Goal: Task Accomplishment & Management: Use online tool/utility

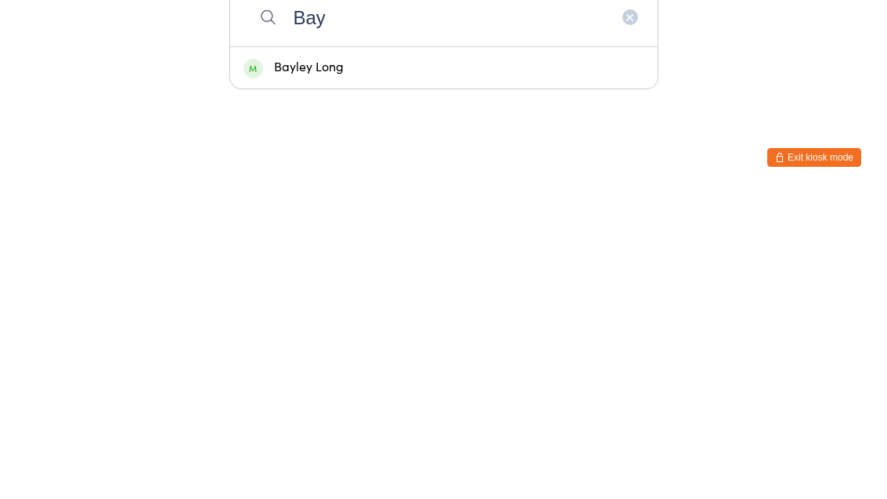
click at [711, 67] on div "Manual search Scanner input Check Out Welcome! [GEOGRAPHIC_DATA][PERSON_NAME] E…" at bounding box center [443, 193] width 887 height 387
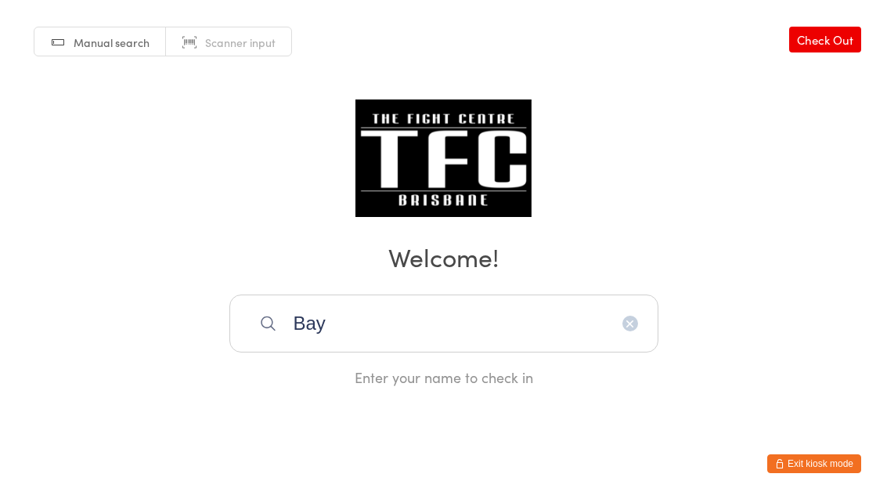
click at [364, 333] on input "Bay" at bounding box center [443, 323] width 429 height 58
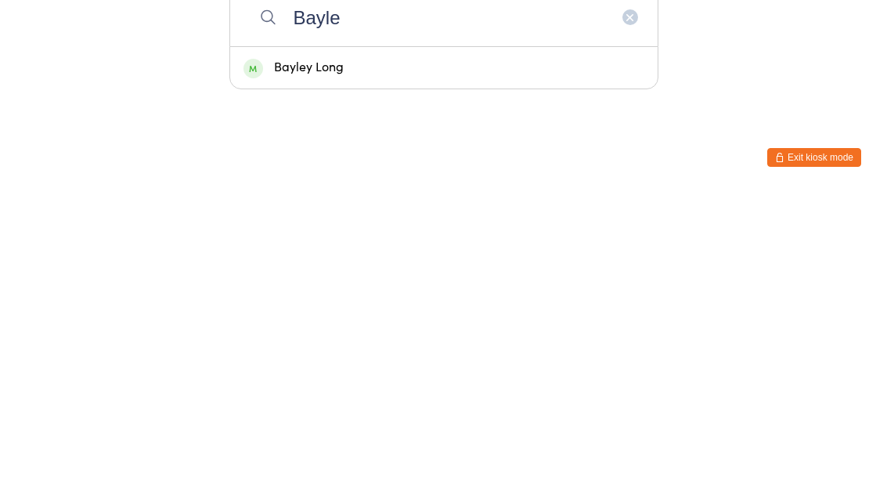
type input "Bayle"
click at [312, 363] on div "Bayley Long" at bounding box center [443, 373] width 401 height 21
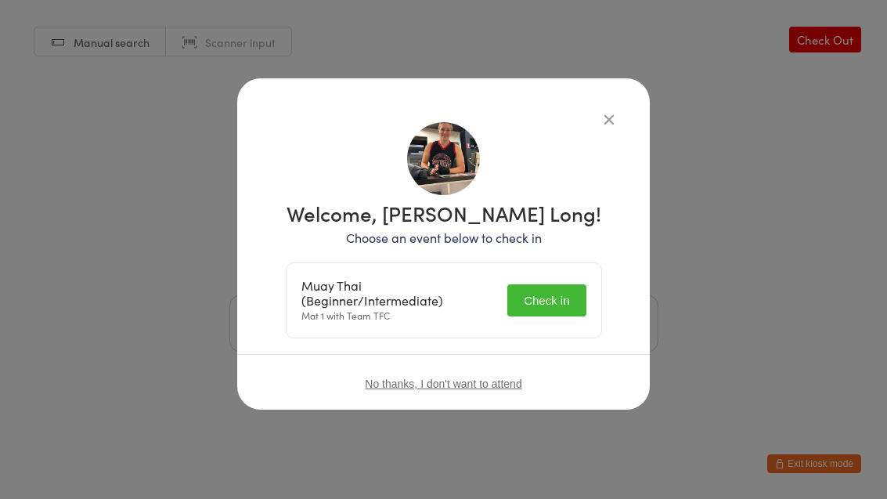
click at [533, 297] on button "Check in" at bounding box center [546, 300] width 78 height 32
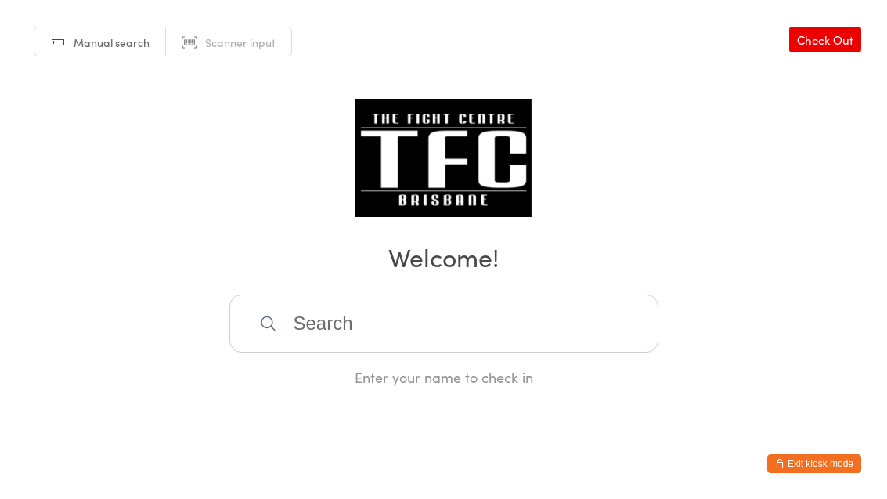
click at [420, 312] on input "search" at bounding box center [443, 323] width 429 height 58
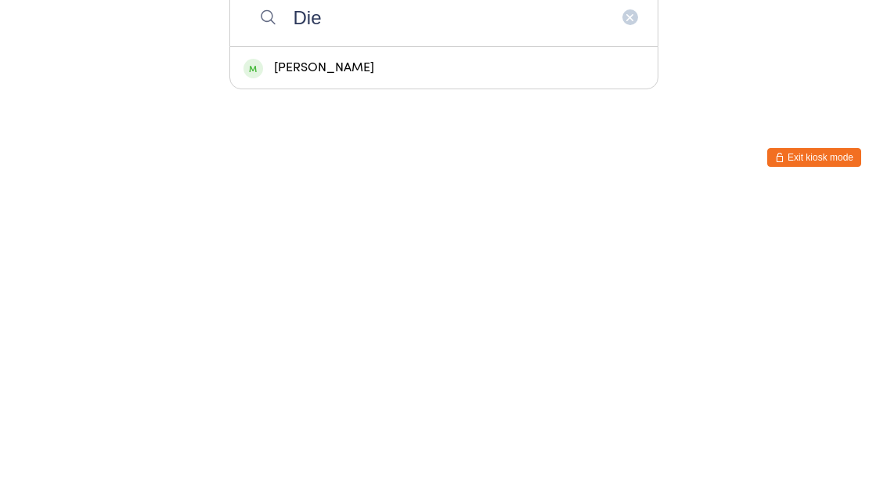
type input "Die"
click at [358, 363] on div "[PERSON_NAME]" at bounding box center [443, 373] width 401 height 21
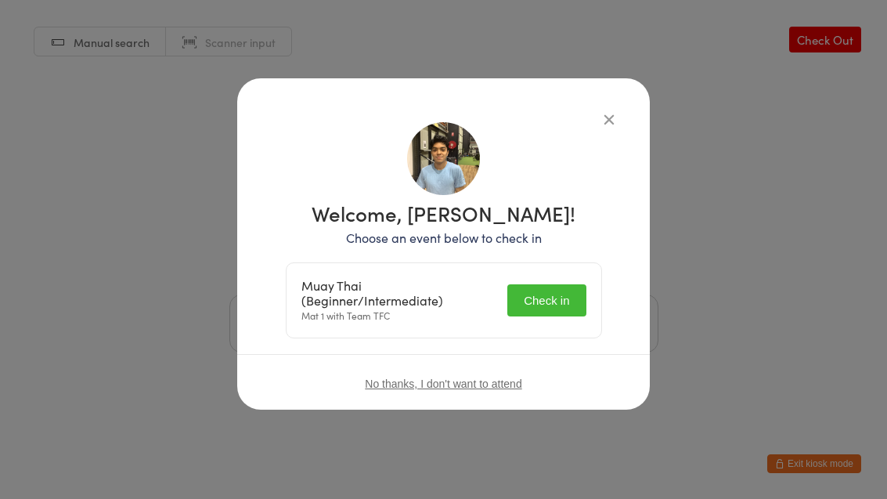
click at [545, 295] on button "Check in" at bounding box center [546, 300] width 78 height 32
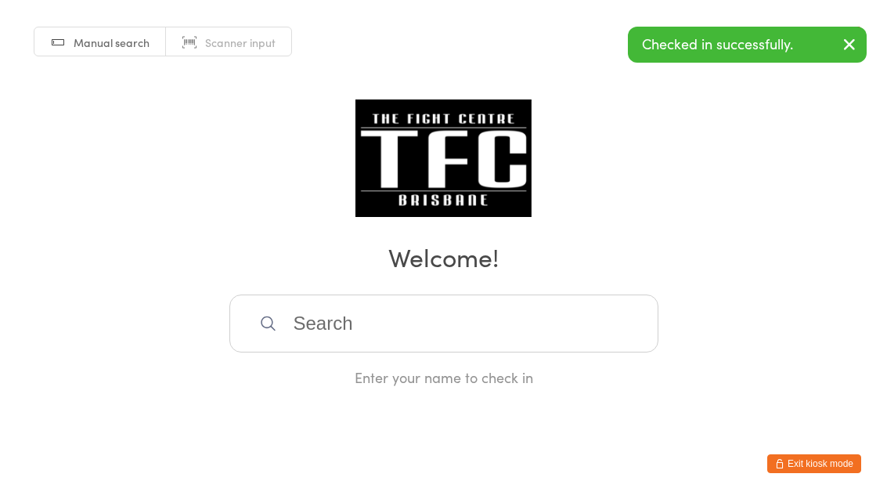
click at [483, 352] on input "search" at bounding box center [443, 323] width 429 height 58
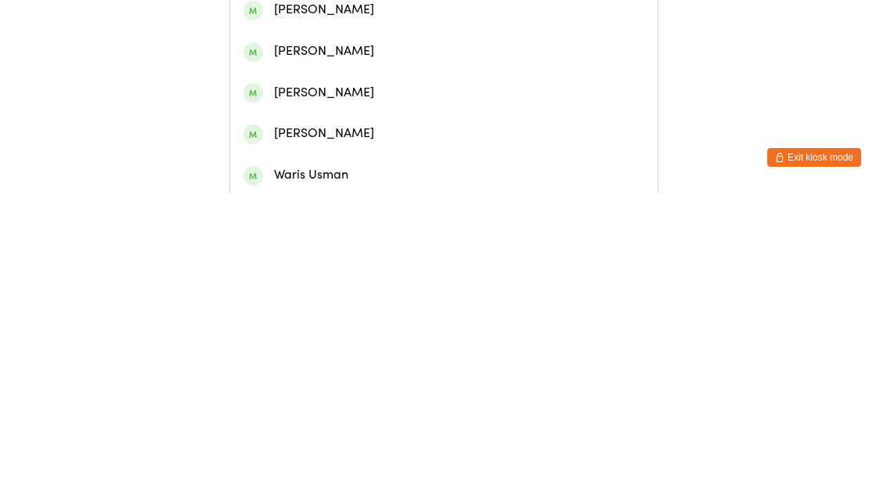
type input "Haris"
click at [407, 78] on div "[PERSON_NAME]" at bounding box center [443, 67] width 401 height 21
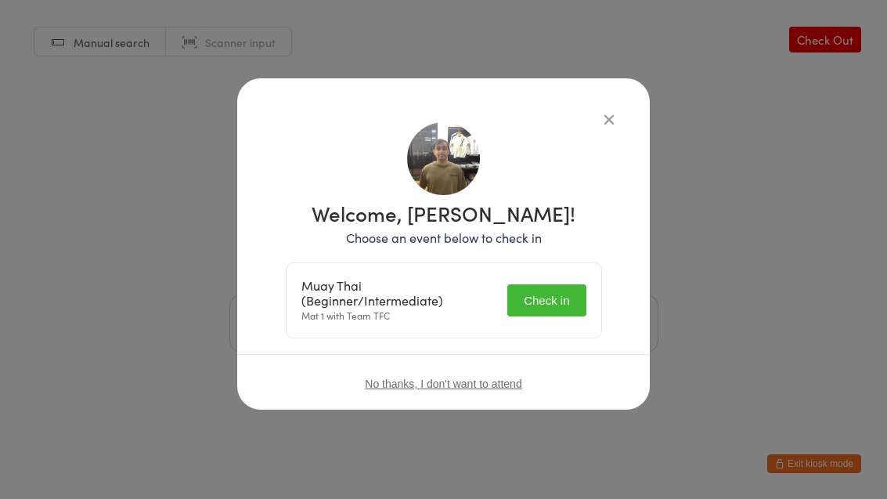
click at [518, 308] on button "Check in" at bounding box center [546, 300] width 78 height 32
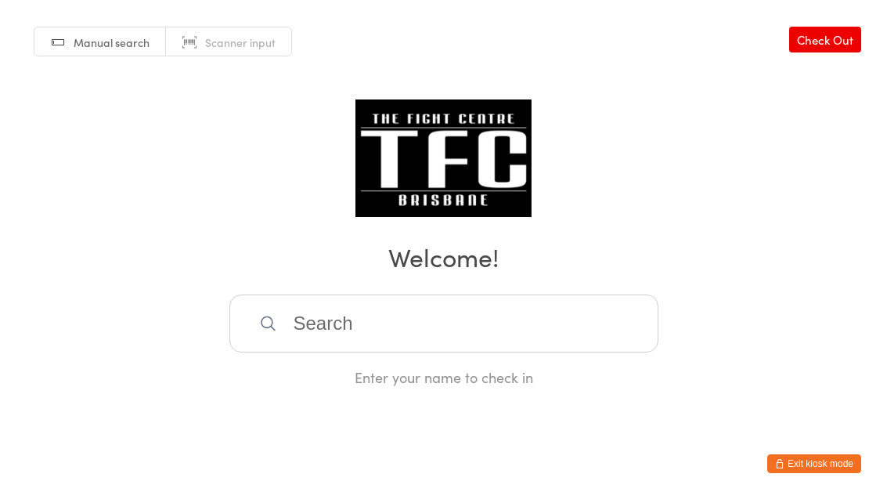
click at [366, 307] on input "search" at bounding box center [443, 323] width 429 height 58
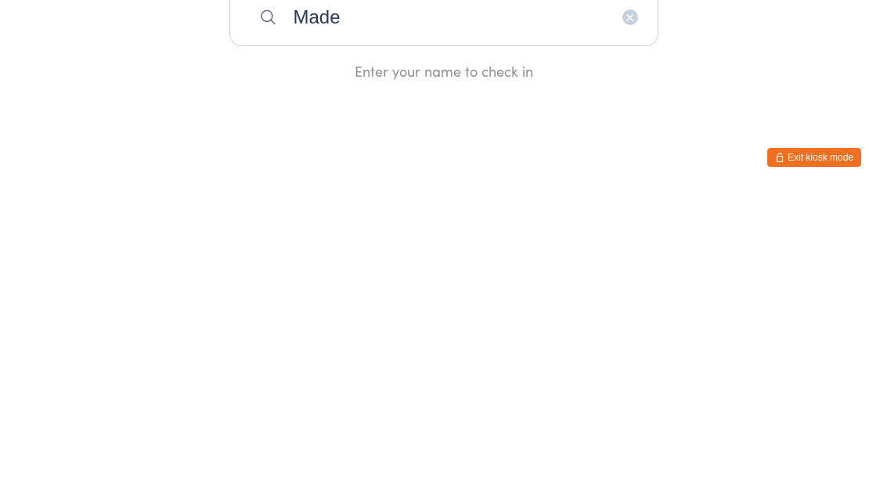
type input "Made"
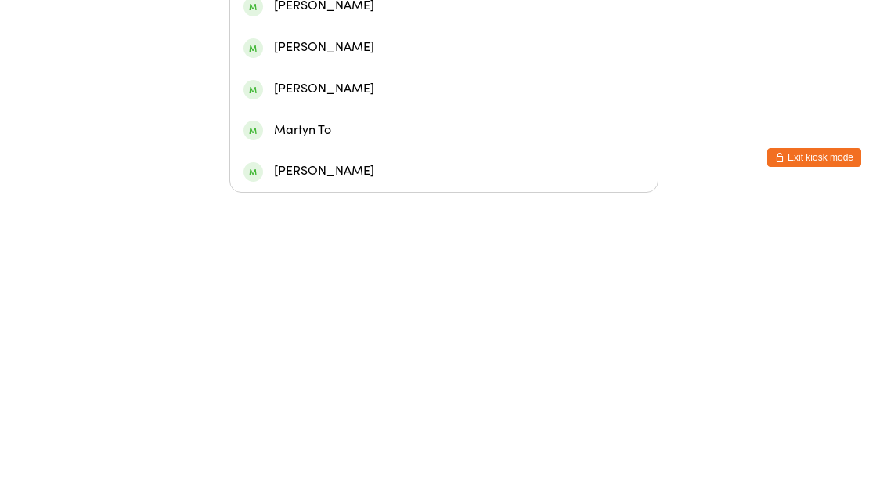
click at [314, 85] on div "[PERSON_NAME]" at bounding box center [443, 105] width 427 height 41
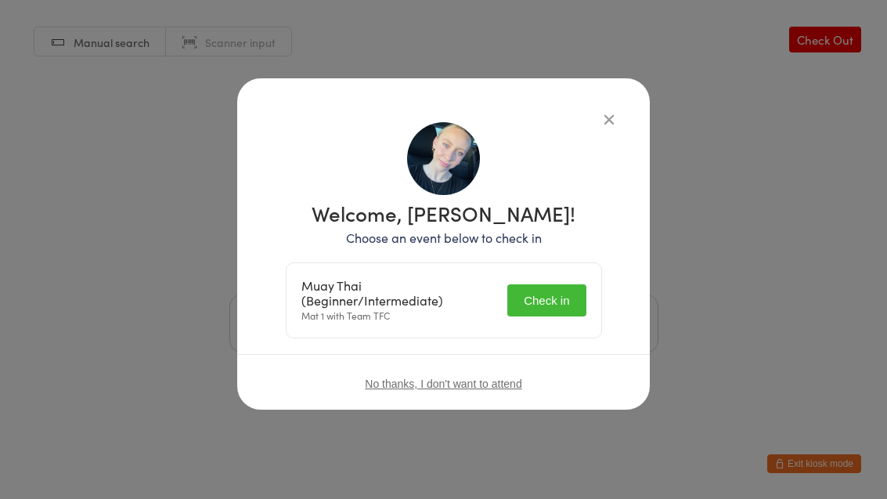
click at [540, 308] on button "Check in" at bounding box center [546, 300] width 78 height 32
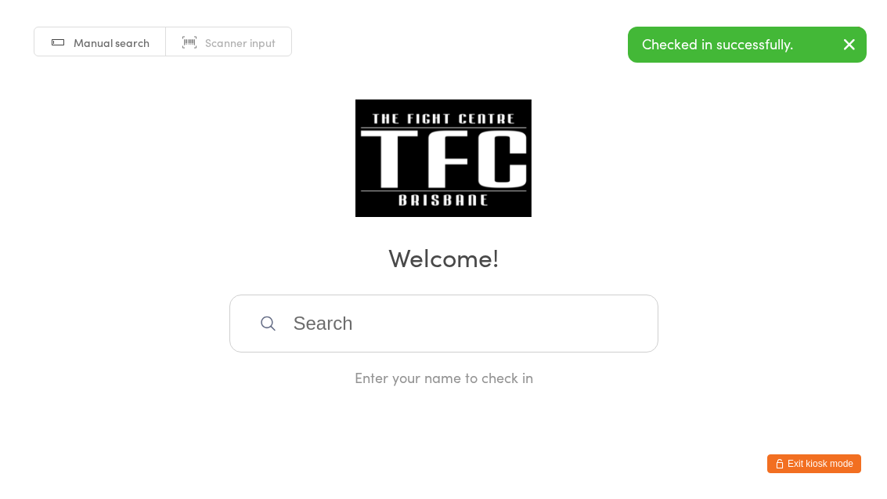
click at [420, 331] on input "search" at bounding box center [443, 323] width 429 height 58
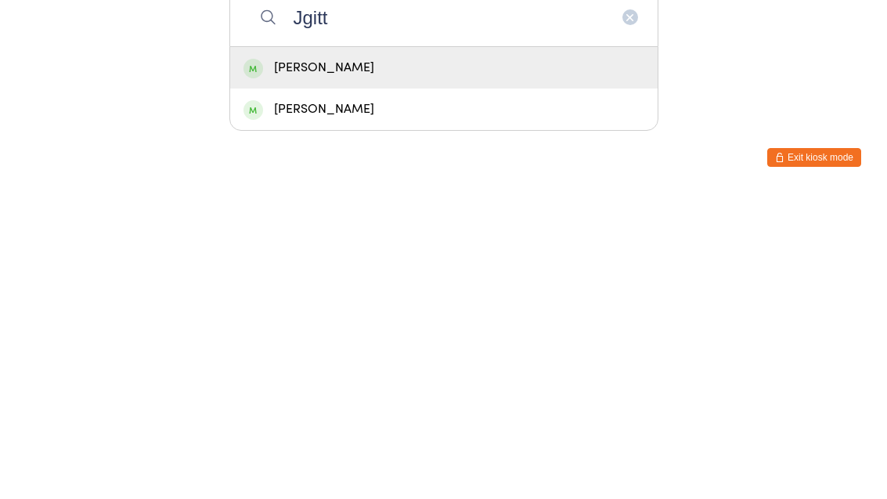
type input "Jgitt"
click at [426, 363] on div "[PERSON_NAME]" at bounding box center [443, 373] width 401 height 21
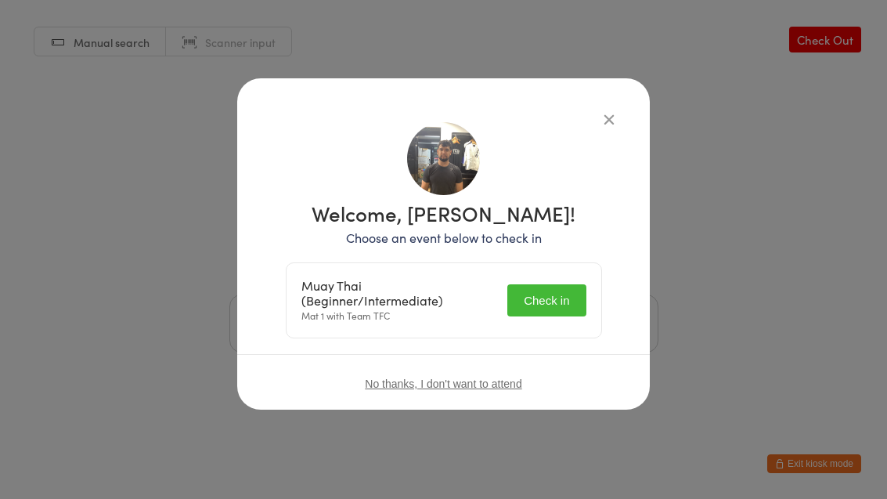
click at [562, 295] on button "Check in" at bounding box center [546, 300] width 78 height 32
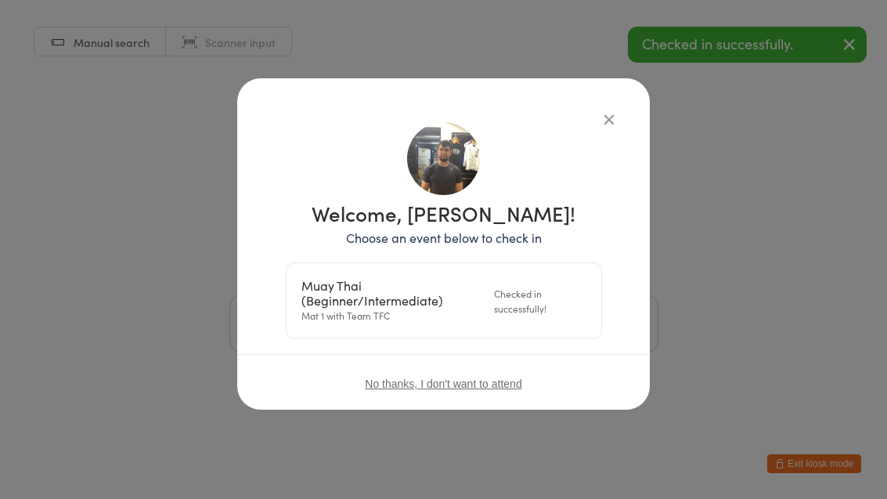
click at [627, 112] on div "Welcome, [PERSON_NAME]! Choose an event below to check in Muay Thai (Beginner/I…" at bounding box center [443, 243] width 412 height 331
click at [721, 166] on div "Manual search Scanner input Check Out Welcome! Enter your name to check in" at bounding box center [443, 193] width 887 height 387
